Goal: Task Accomplishment & Management: Use online tool/utility

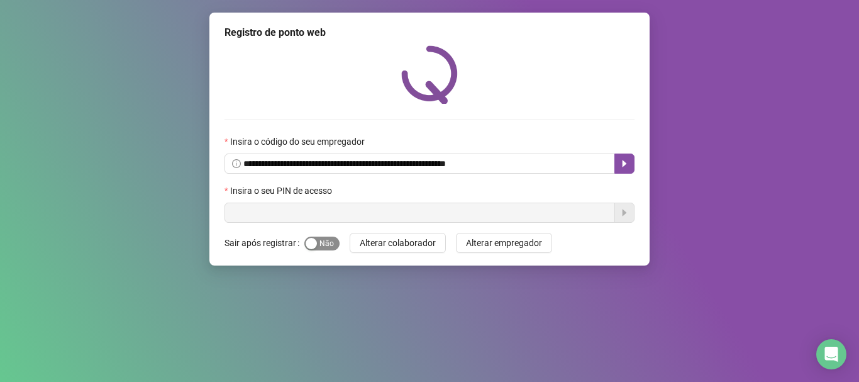
click at [332, 242] on span "Sim Não" at bounding box center [321, 244] width 35 height 14
click at [333, 215] on input "text" at bounding box center [420, 213] width 391 height 20
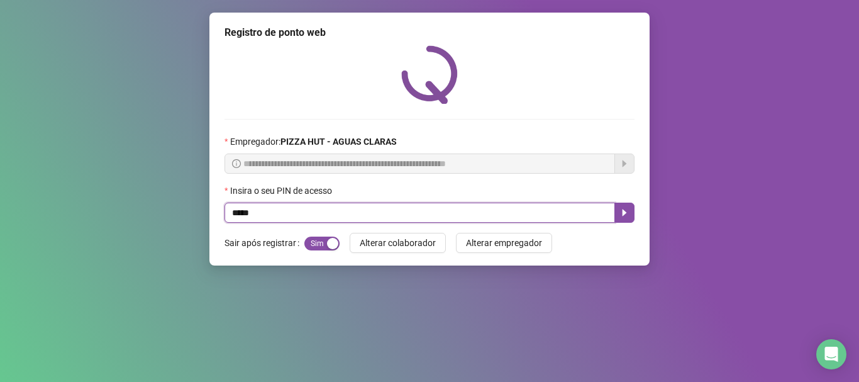
type input "*****"
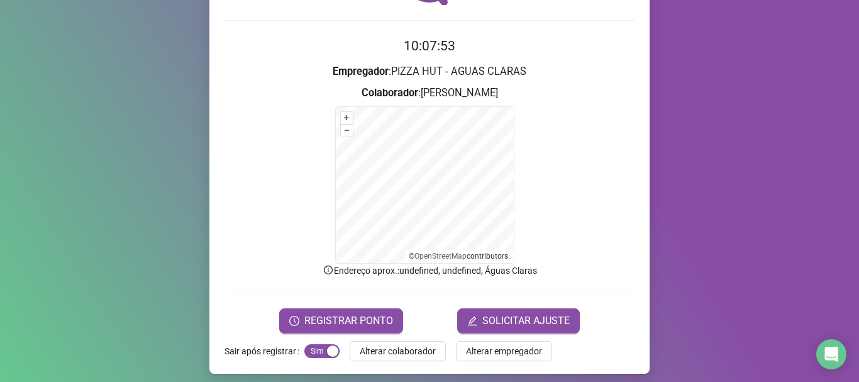
scroll to position [106, 0]
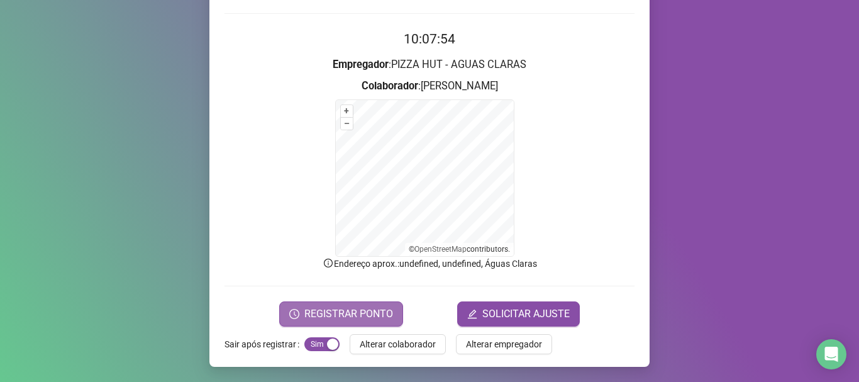
click at [364, 306] on span "REGISTRAR PONTO" at bounding box center [348, 313] width 89 height 15
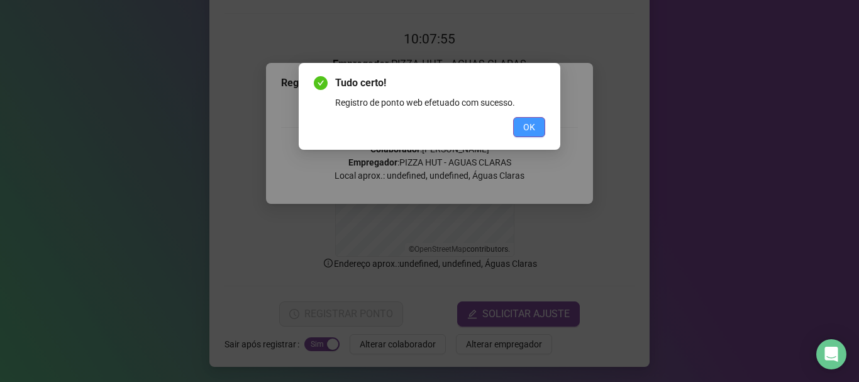
click at [532, 121] on span "OK" at bounding box center [529, 127] width 12 height 14
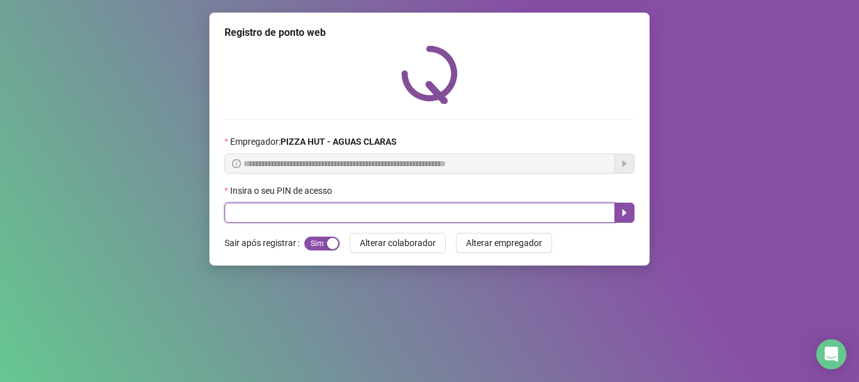
click at [578, 212] on input "text" at bounding box center [420, 213] width 391 height 20
type input "*****"
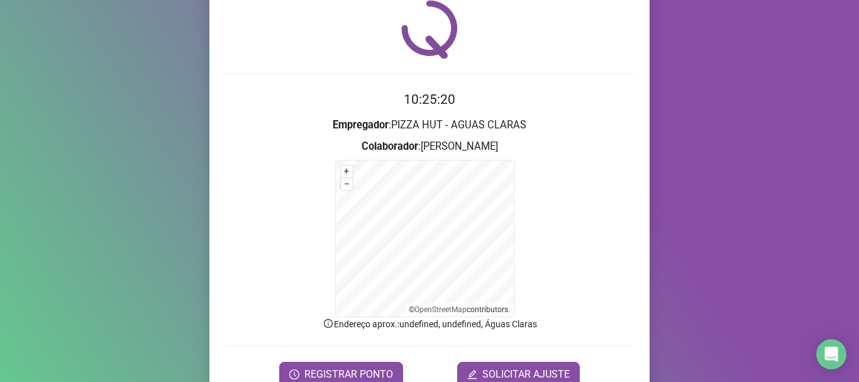
scroll to position [106, 0]
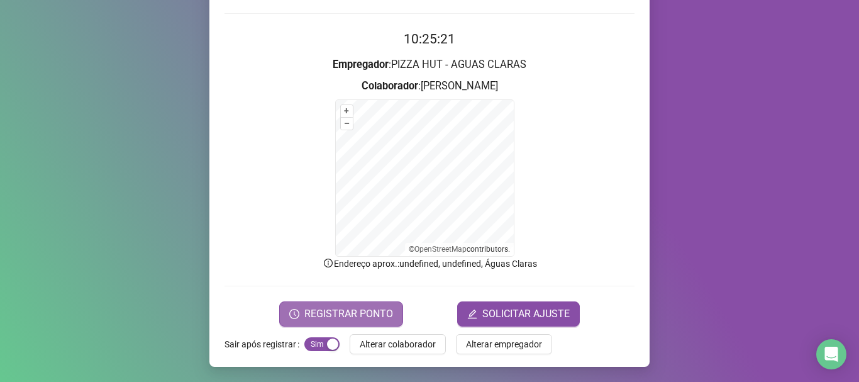
click at [316, 308] on span "REGISTRAR PONTO" at bounding box center [348, 313] width 89 height 15
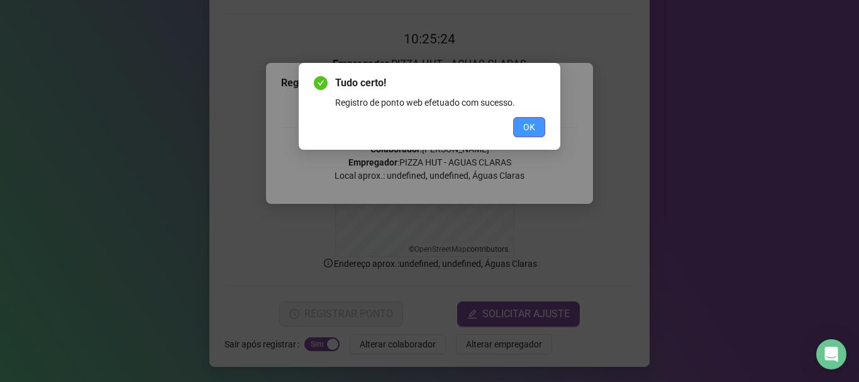
click at [544, 125] on button "OK" at bounding box center [529, 127] width 32 height 20
click at [544, 125] on div "Tudo certo! Registro de ponto web efetuado com sucesso. OK" at bounding box center [429, 191] width 859 height 382
